Goal: Find specific page/section: Find specific page/section

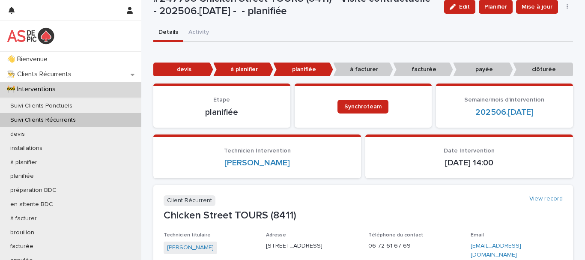
scroll to position [171, 0]
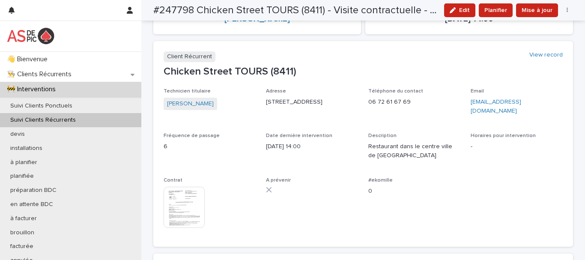
click at [232, 69] on p "Chicken Street TOURS (8411)" at bounding box center [363, 71] width 399 height 12
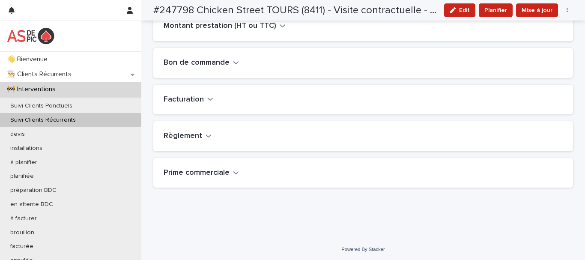
scroll to position [415, 0]
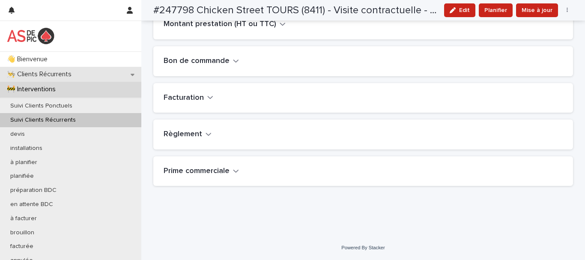
click at [61, 73] on p "👨‍🍳 Clients Récurrents" at bounding box center [40, 74] width 75 height 8
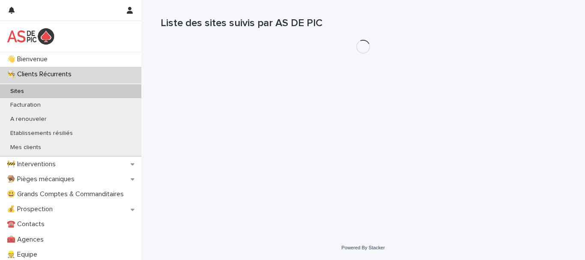
click at [22, 92] on p "Sites" at bounding box center [16, 91] width 27 height 7
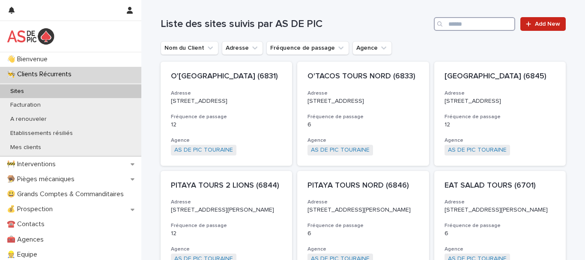
click at [476, 26] on input "Search" at bounding box center [474, 24] width 81 height 14
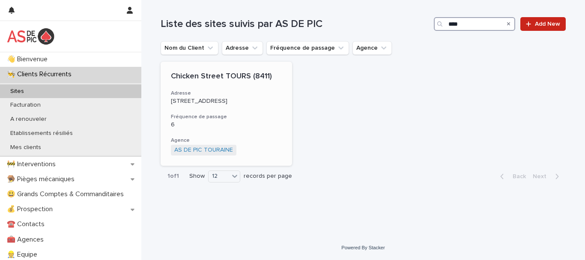
type input "****"
click at [226, 79] on p "Chicken Street TOURS (8411)" at bounding box center [226, 76] width 111 height 9
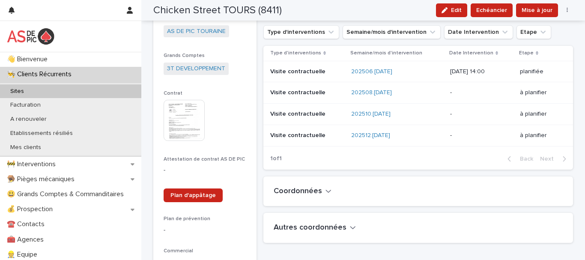
scroll to position [237, 0]
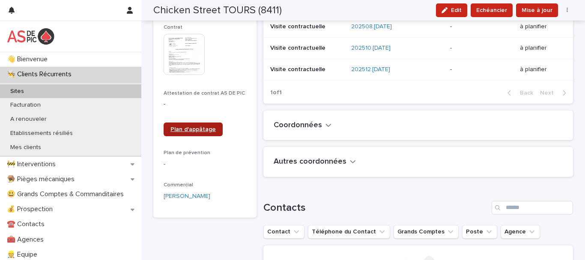
click at [188, 130] on span "Plan d'appâtage" at bounding box center [192, 129] width 45 height 6
click at [185, 131] on span "Plan d'appâtage" at bounding box center [192, 129] width 45 height 6
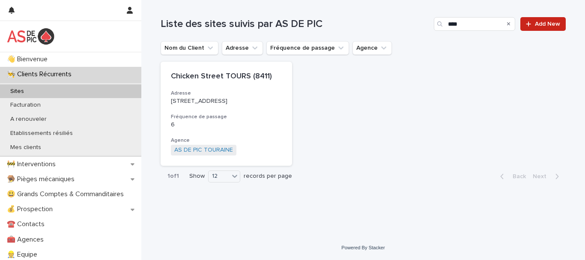
click at [507, 24] on icon "Search" at bounding box center [508, 23] width 3 height 5
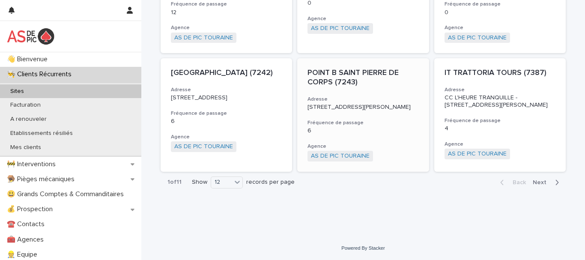
scroll to position [378, 0]
click at [228, 184] on div "12" at bounding box center [221, 182] width 21 height 9
click at [533, 183] on span "Next" at bounding box center [542, 182] width 19 height 6
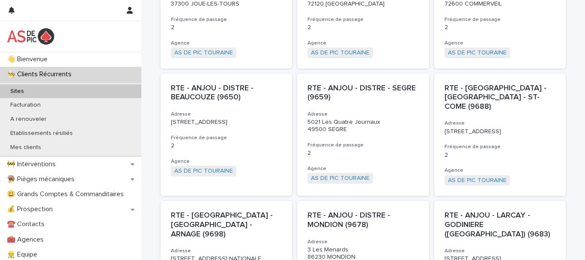
scroll to position [385, 0]
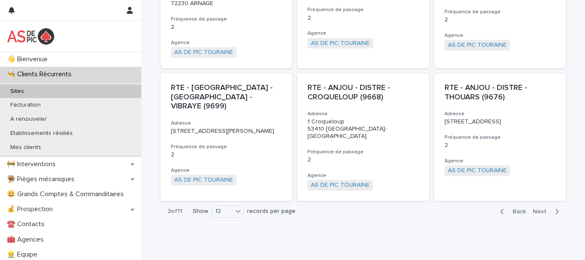
click at [510, 208] on span "Back" at bounding box center [516, 211] width 18 height 6
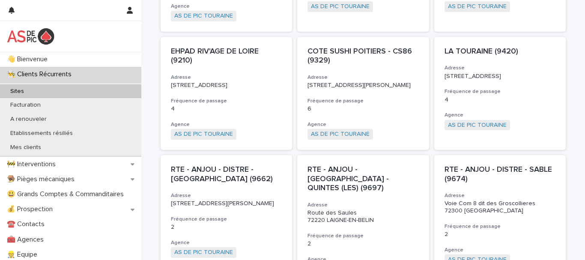
scroll to position [171, 0]
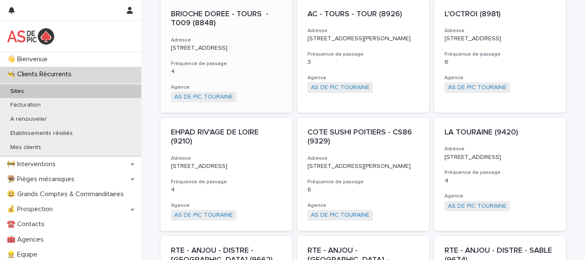
click at [181, 50] on div "BRIOCHE DOREE - TOURS - T009 (8848) Adresse [STREET_ADDRESS] de passage 4 Agenc…" at bounding box center [226, 56] width 131 height 113
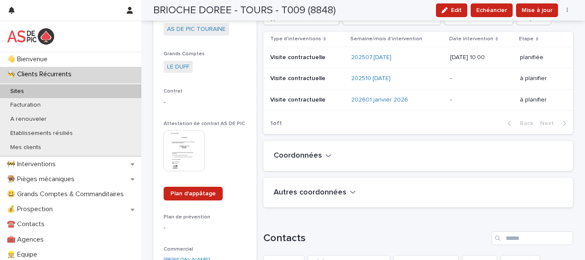
scroll to position [235, 0]
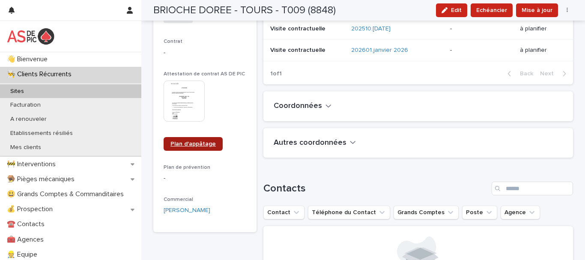
click at [190, 145] on span "Plan d'appâtage" at bounding box center [192, 144] width 45 height 6
click at [21, 93] on p "Sites" at bounding box center [16, 91] width 27 height 7
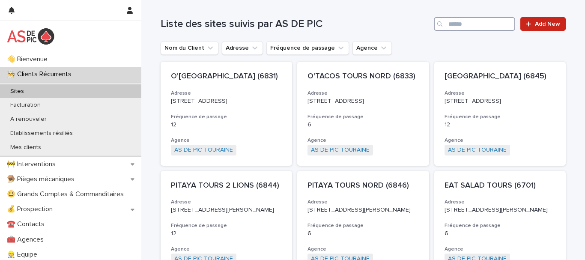
click at [459, 23] on input "Search" at bounding box center [474, 24] width 81 height 14
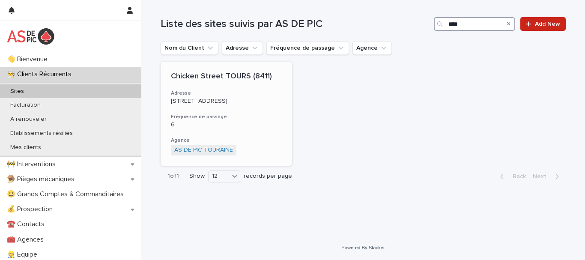
type input "****"
click at [210, 102] on p "[STREET_ADDRESS]" at bounding box center [226, 101] width 111 height 7
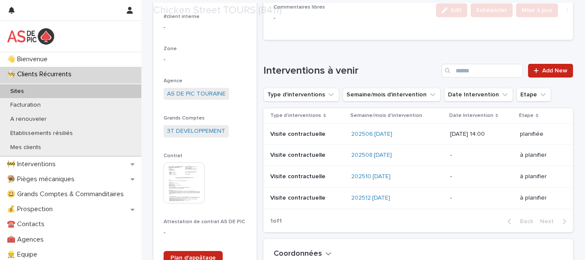
scroll to position [128, 0]
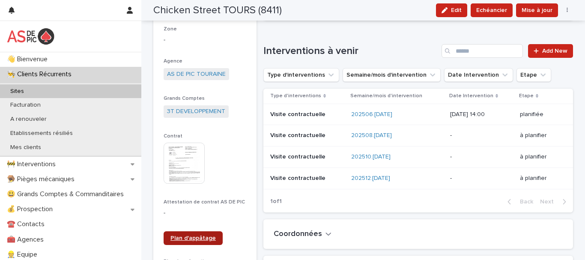
click at [188, 234] on link "Plan d'appâtage" at bounding box center [193, 238] width 59 height 14
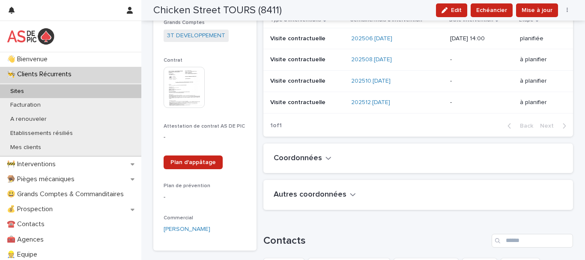
scroll to position [214, 0]
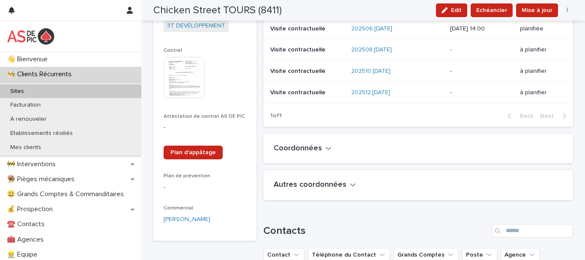
click at [19, 92] on p "Sites" at bounding box center [16, 91] width 27 height 7
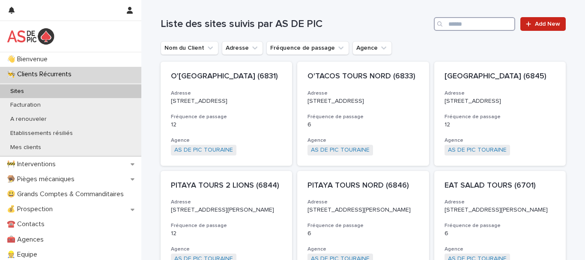
click at [448, 22] on input "Search" at bounding box center [474, 24] width 81 height 14
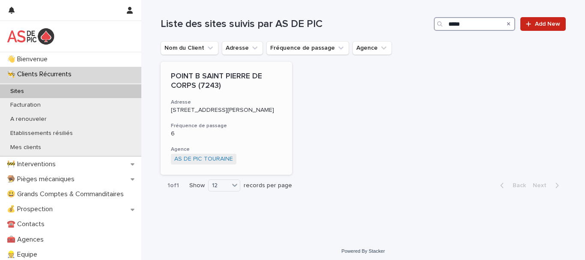
type input "*****"
click at [221, 80] on p "POINT B SAINT PIERRE DE CORPS (7243)" at bounding box center [226, 81] width 111 height 18
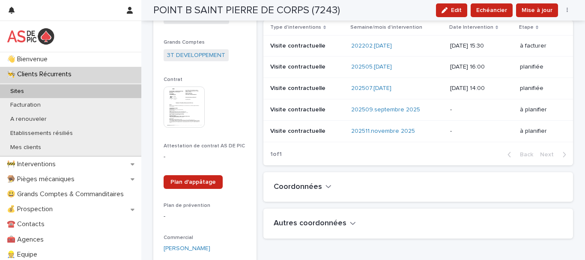
scroll to position [214, 0]
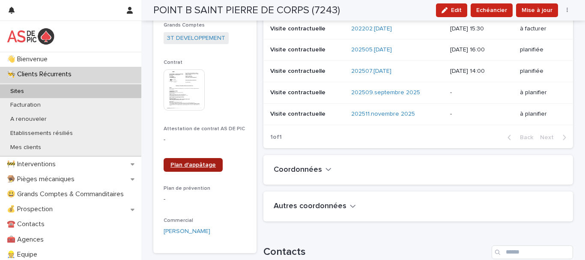
click at [194, 167] on span "Plan d'appâtage" at bounding box center [192, 165] width 45 height 6
